Goal: Information Seeking & Learning: Understand process/instructions

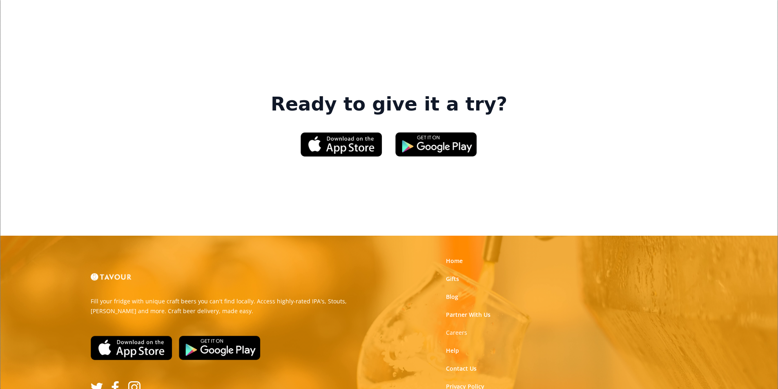
scroll to position [1235, 0]
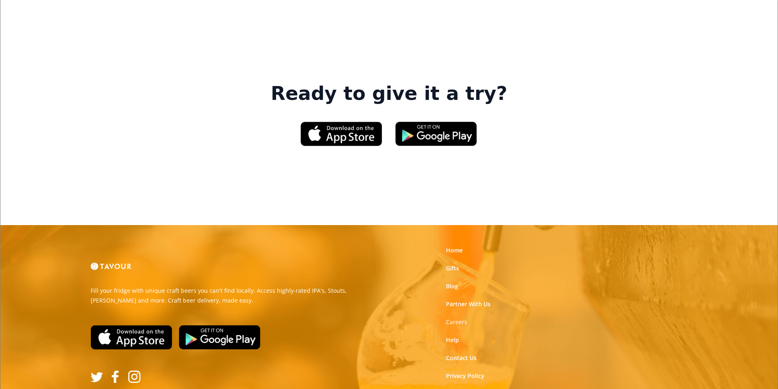
click at [456, 389] on link "Terms of Use" at bounding box center [464, 394] width 36 height 8
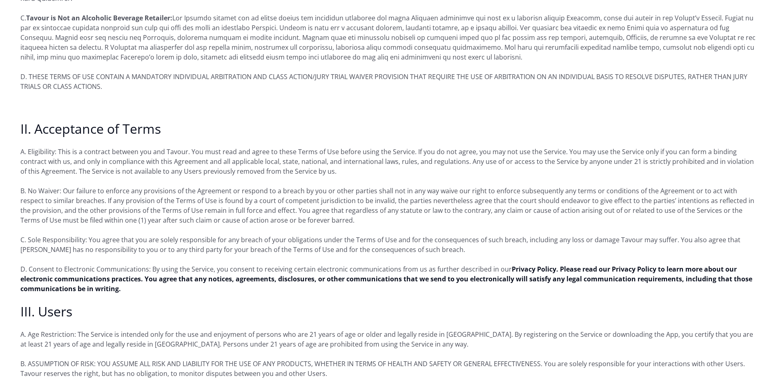
scroll to position [408, 0]
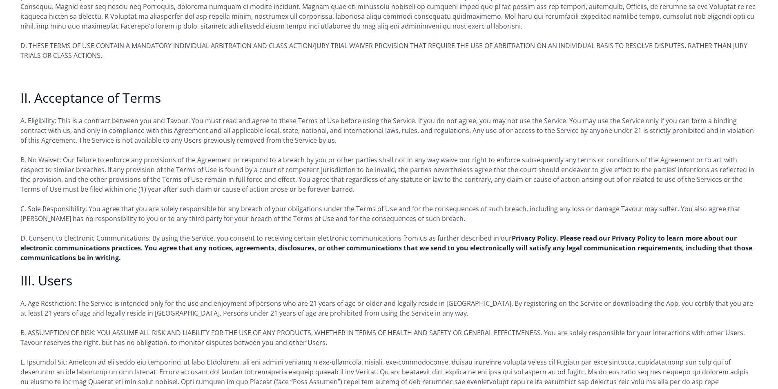
click at [269, 235] on strong "Privacy Policy. Please read our Privacy Policy to learn more about our electron…" at bounding box center [386, 248] width 732 height 29
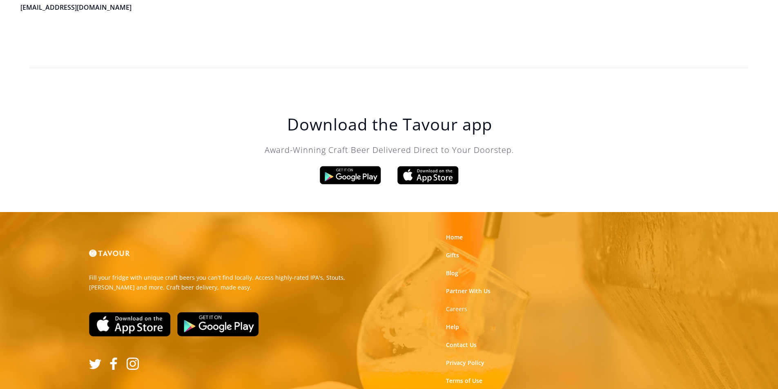
scroll to position [2325, 0]
